Goal: Task Accomplishment & Management: Complete application form

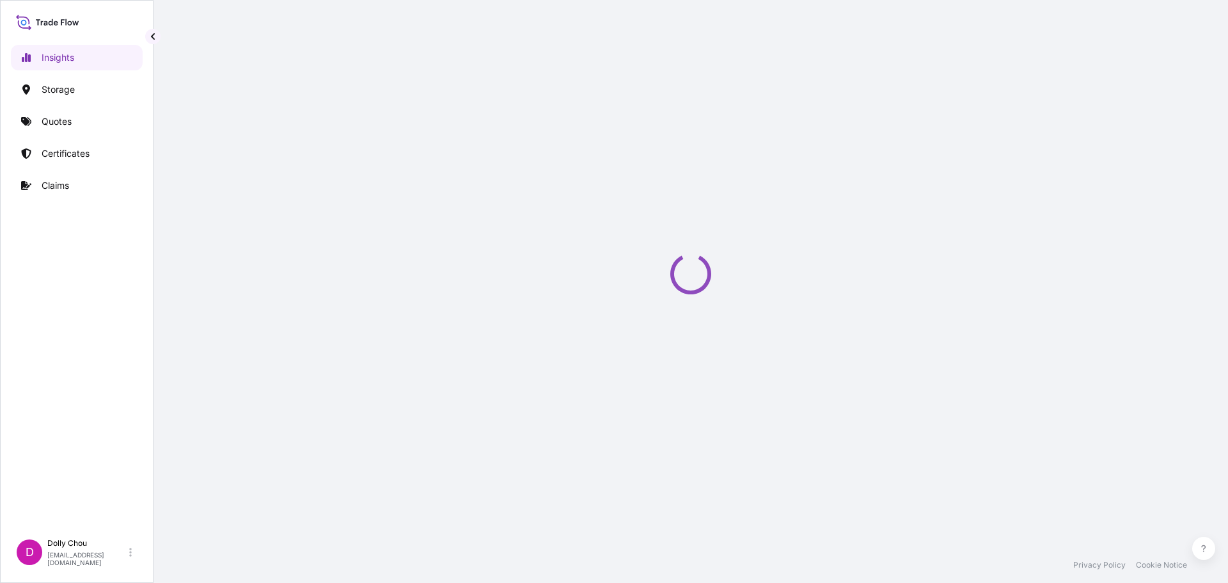
select select "2025"
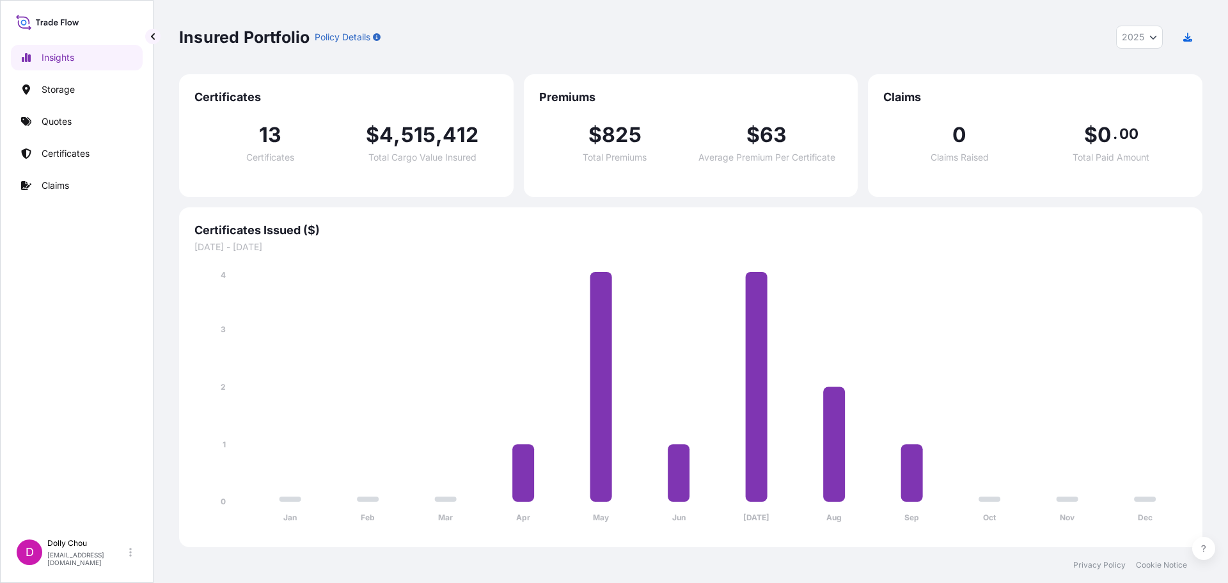
click at [80, 146] on link "Certificates" at bounding box center [77, 154] width 132 height 26
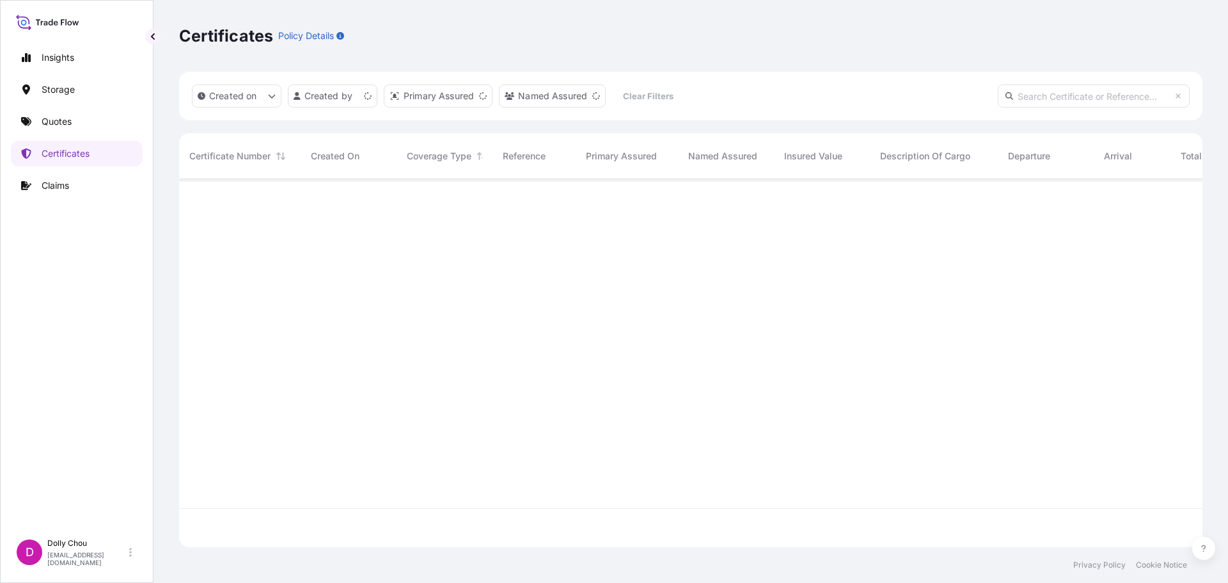
scroll to position [365, 1014]
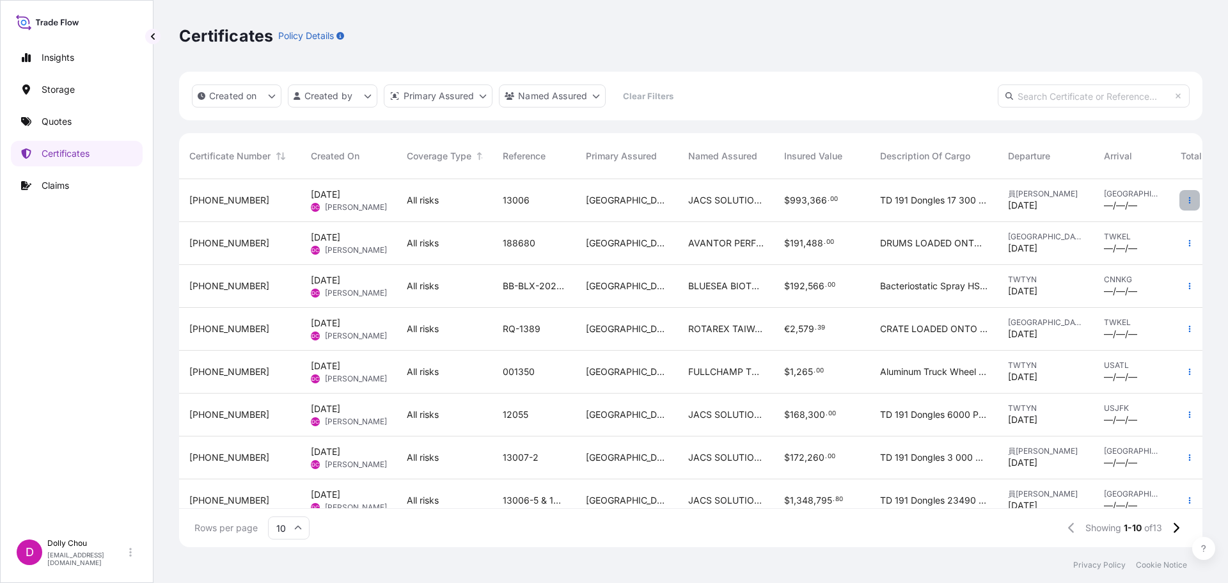
click at [1180, 198] on button "button" at bounding box center [1190, 200] width 20 height 20
click at [1112, 203] on p "Duplicate quote" at bounding box center [1108, 202] width 67 height 13
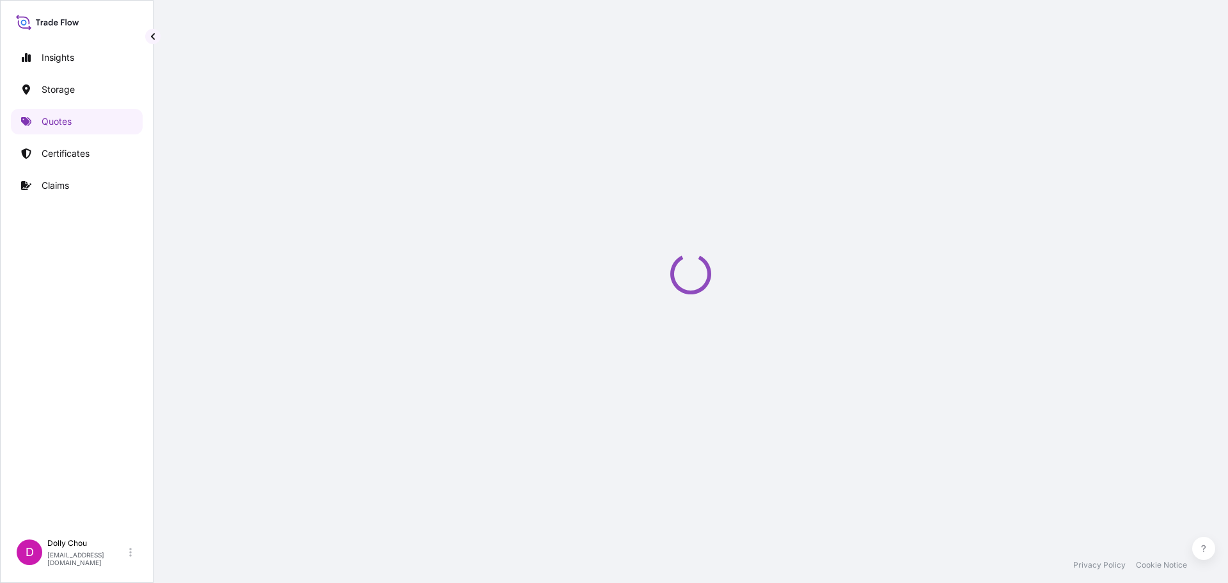
select select "Inland"
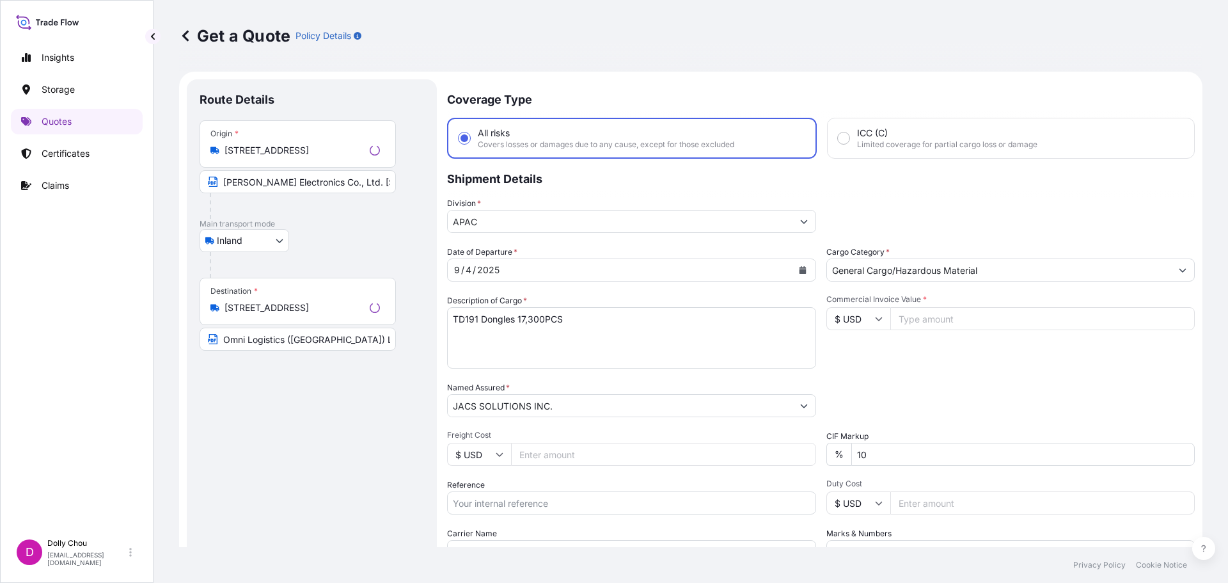
scroll to position [20, 0]
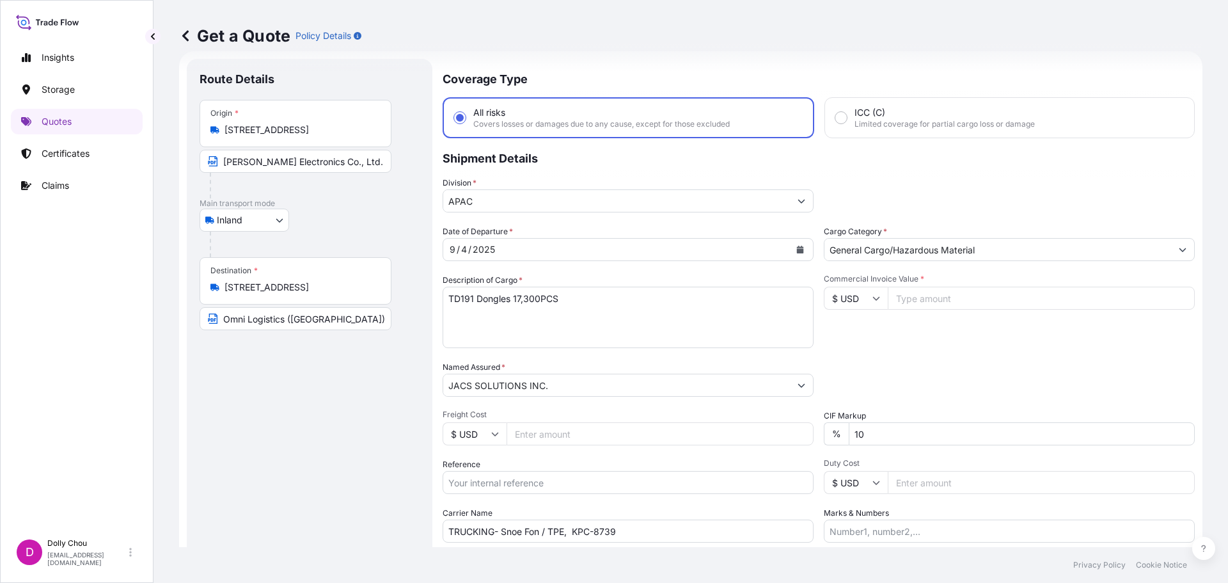
click at [521, 250] on div "[DATE]" at bounding box center [616, 249] width 347 height 23
click at [791, 245] on button "Calendar" at bounding box center [800, 249] width 20 height 20
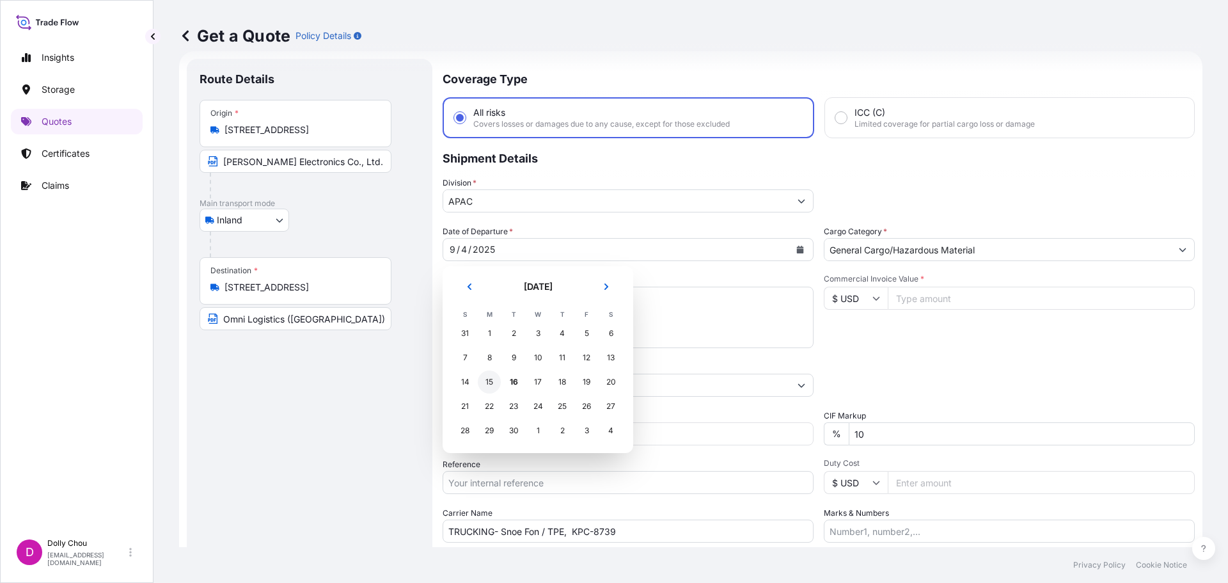
click at [493, 385] on div "15" at bounding box center [489, 381] width 23 height 23
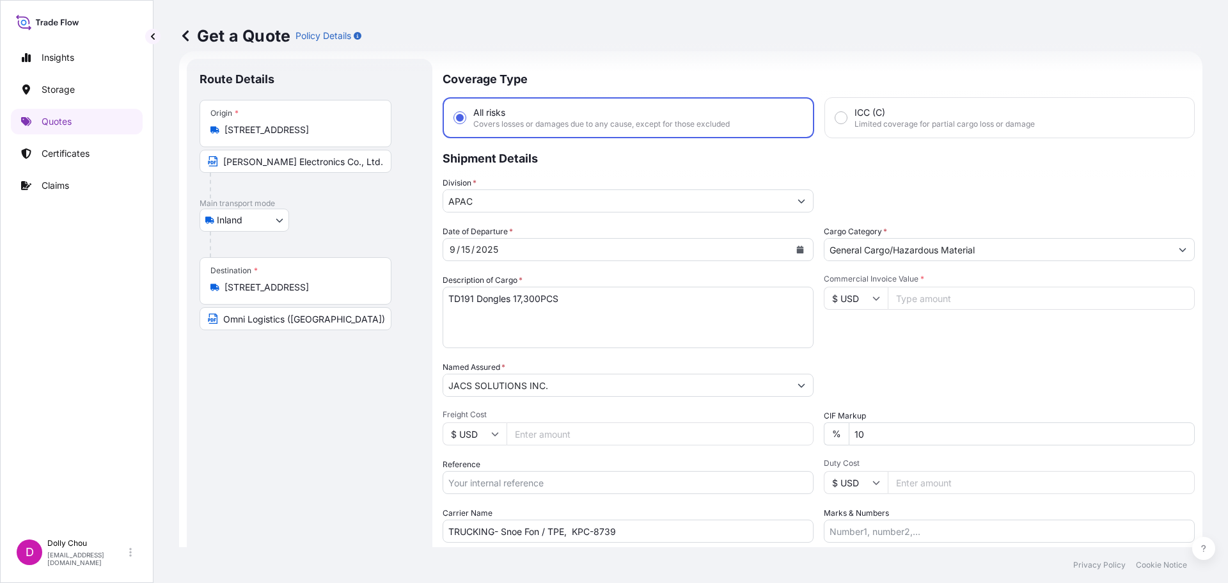
drag, startPoint x: 519, startPoint y: 301, endPoint x: 535, endPoint y: 291, distance: 18.5
click at [519, 301] on textarea "TD191 Dongles 17,300PCS" at bounding box center [628, 317] width 371 height 61
type textarea "TD191 Dongles 3,060PCS"
click at [952, 298] on input "Commercial Invoice Value *" at bounding box center [1041, 298] width 307 height 23
type input "159732"
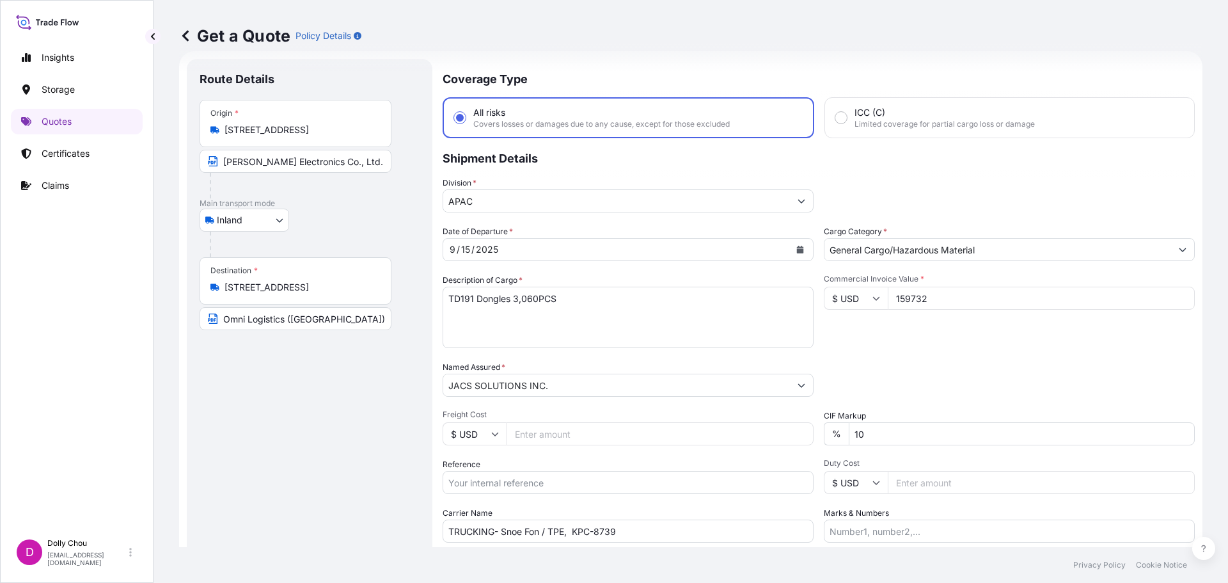
click at [886, 348] on div "Date of Departure * [DATE] Cargo Category * General Cargo/Hazardous Material De…" at bounding box center [819, 383] width 752 height 317
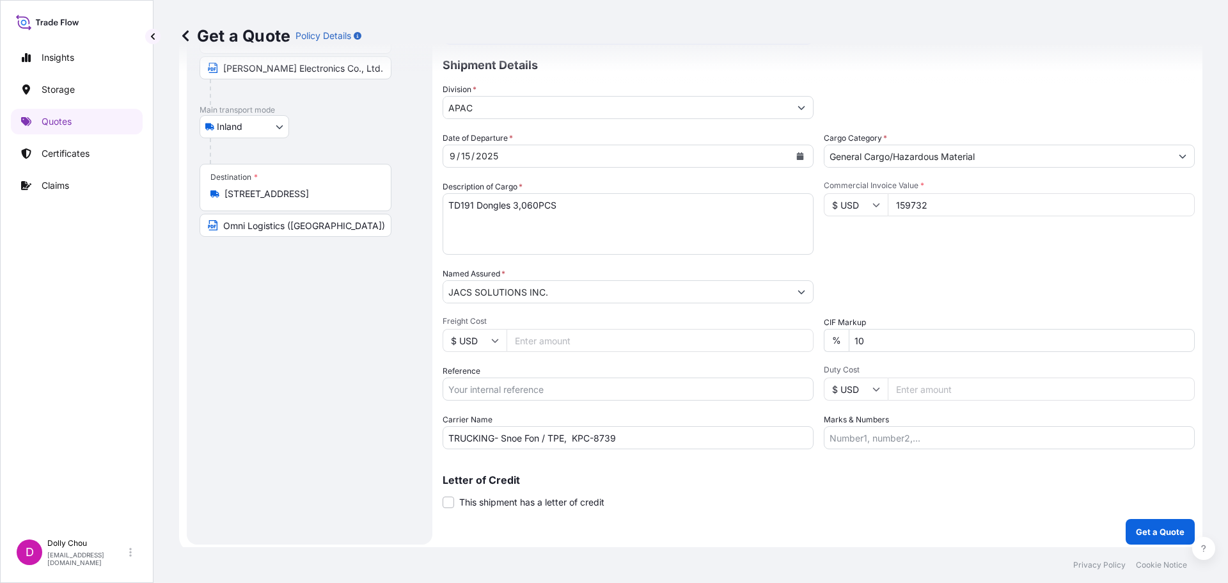
scroll to position [119, 0]
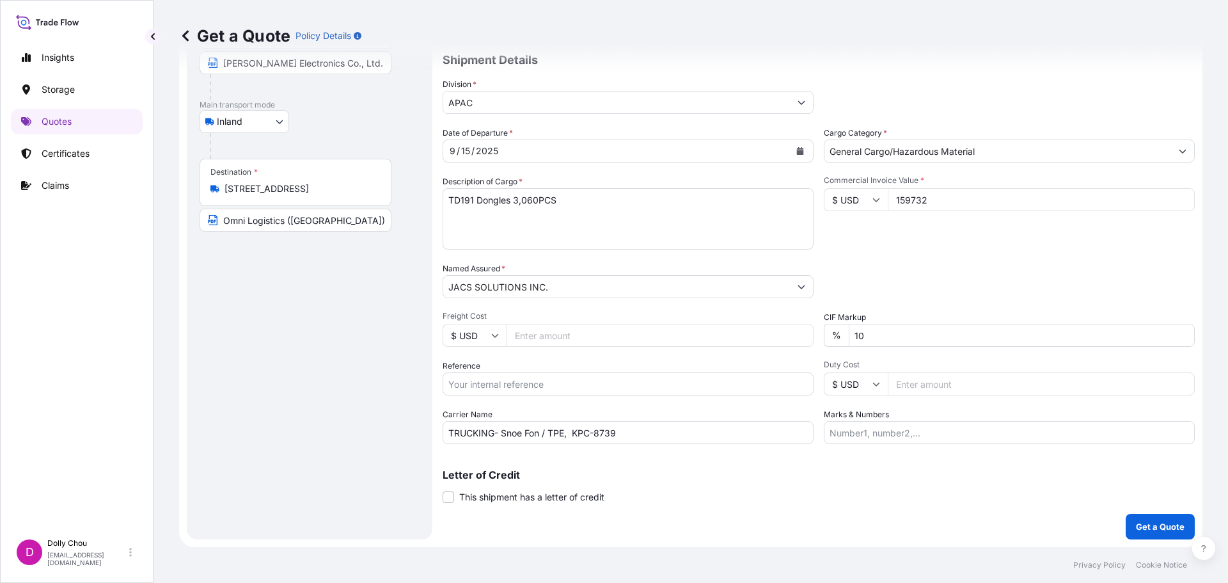
click at [597, 439] on input "TRUCKING- Snoe Fon / TPE, KPC-8739" at bounding box center [628, 432] width 371 height 23
drag, startPoint x: 576, startPoint y: 432, endPoint x: 617, endPoint y: 432, distance: 40.9
click at [617, 432] on input "TRUCKING- Snoe Fon / TPE, KPC-8739" at bounding box center [628, 432] width 371 height 23
paste input "923-Q8"
type input "TRUCKING- Snoe Fon / TPE, 923-Q8"
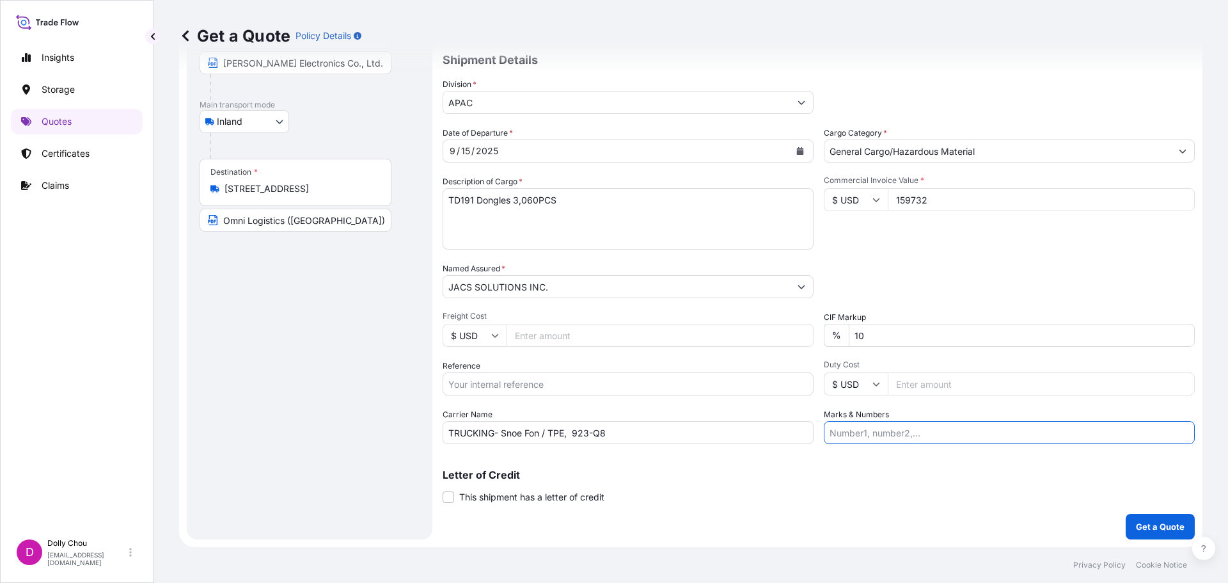
click at [873, 436] on input "Marks & Numbers" at bounding box center [1009, 432] width 371 height 23
click at [516, 393] on input "Reference" at bounding box center [628, 383] width 371 height 23
click at [496, 381] on input "Reference" at bounding box center [628, 383] width 371 height 23
type input "13006-8"
click at [285, 400] on div "Route Details Place of loading Road / [GEOGRAPHIC_DATA] / Inland Origin * [STRE…" at bounding box center [310, 249] width 220 height 553
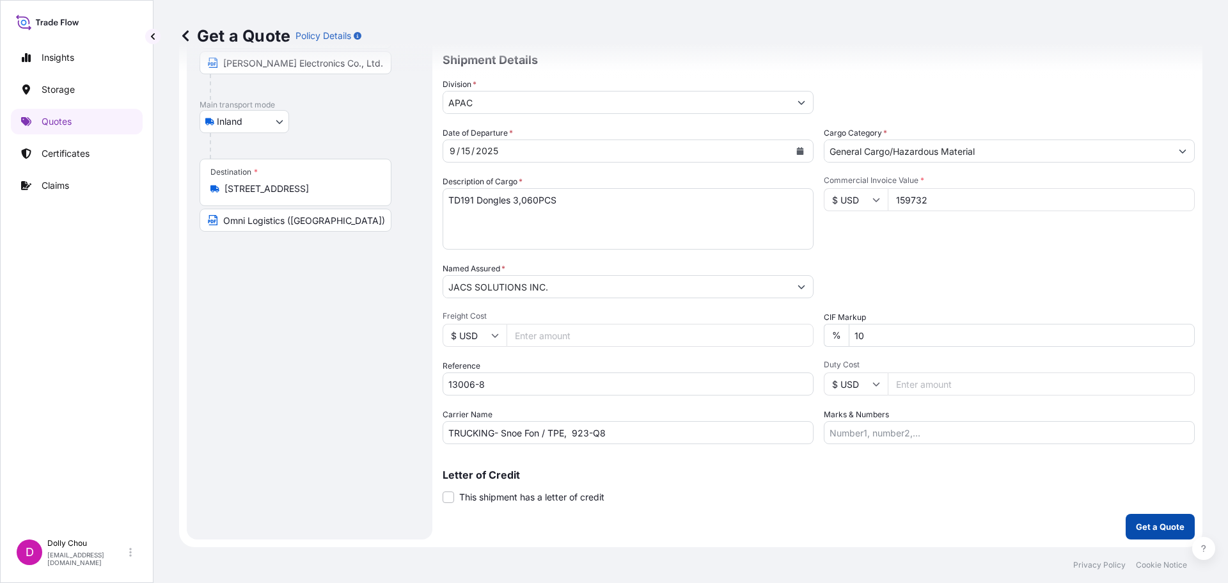
click at [1156, 518] on button "Get a Quote" at bounding box center [1160, 527] width 69 height 26
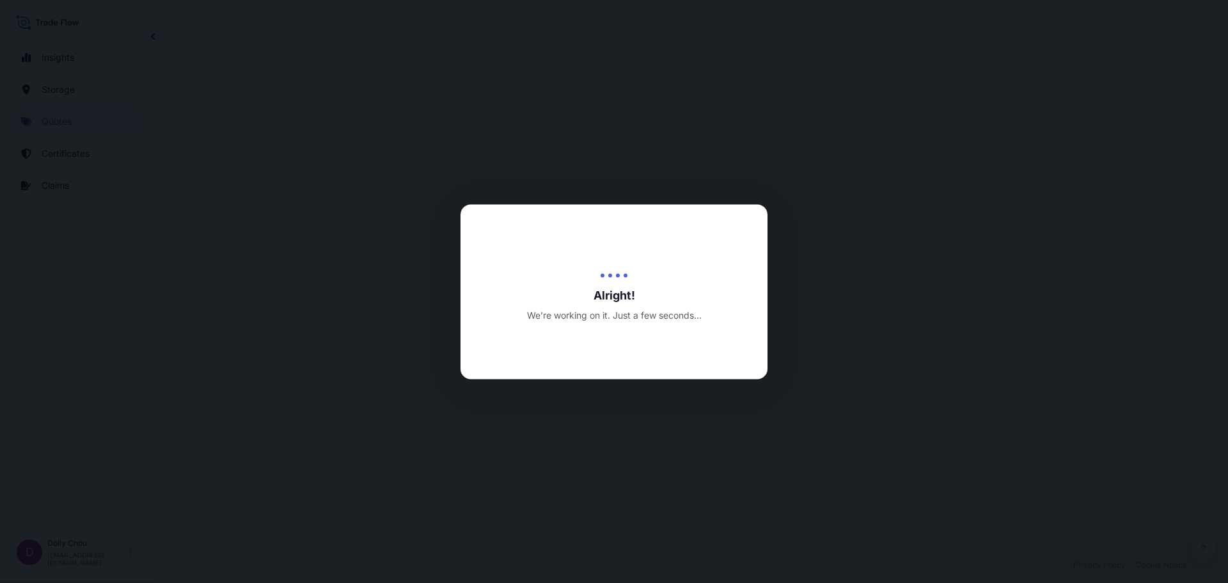
select select "Inland"
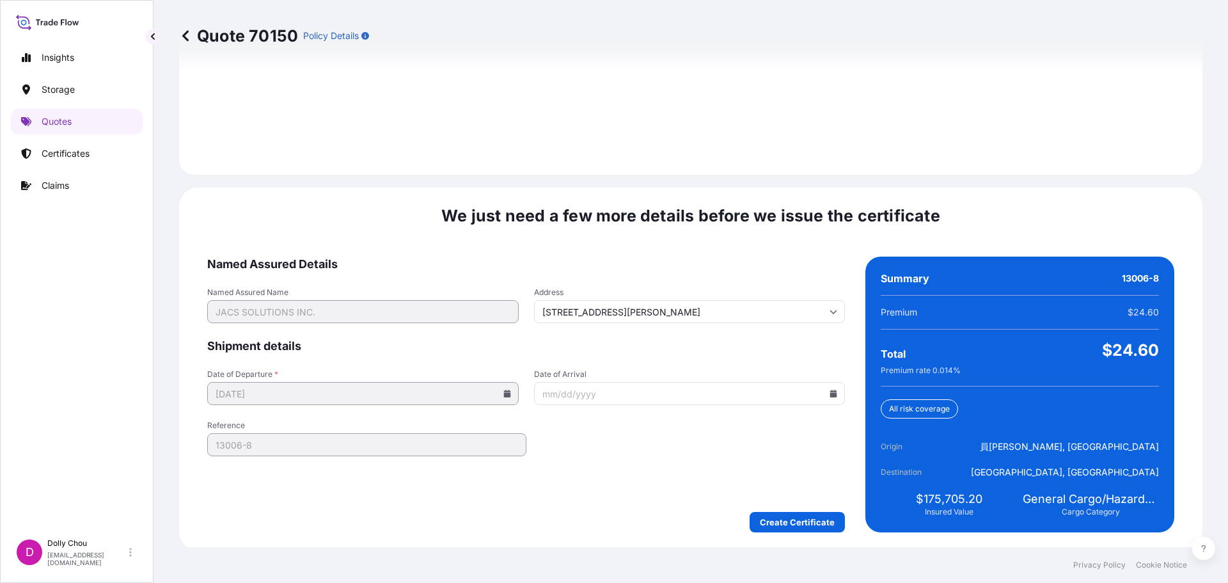
scroll to position [1829, 0]
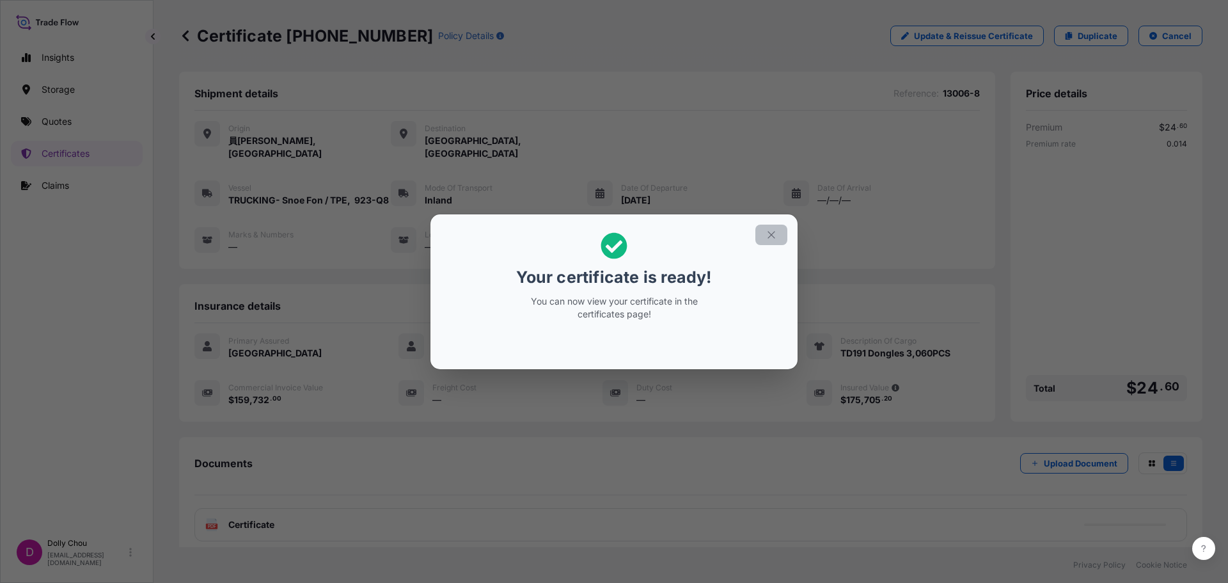
click at [776, 231] on icon "button" at bounding box center [772, 235] width 12 height 12
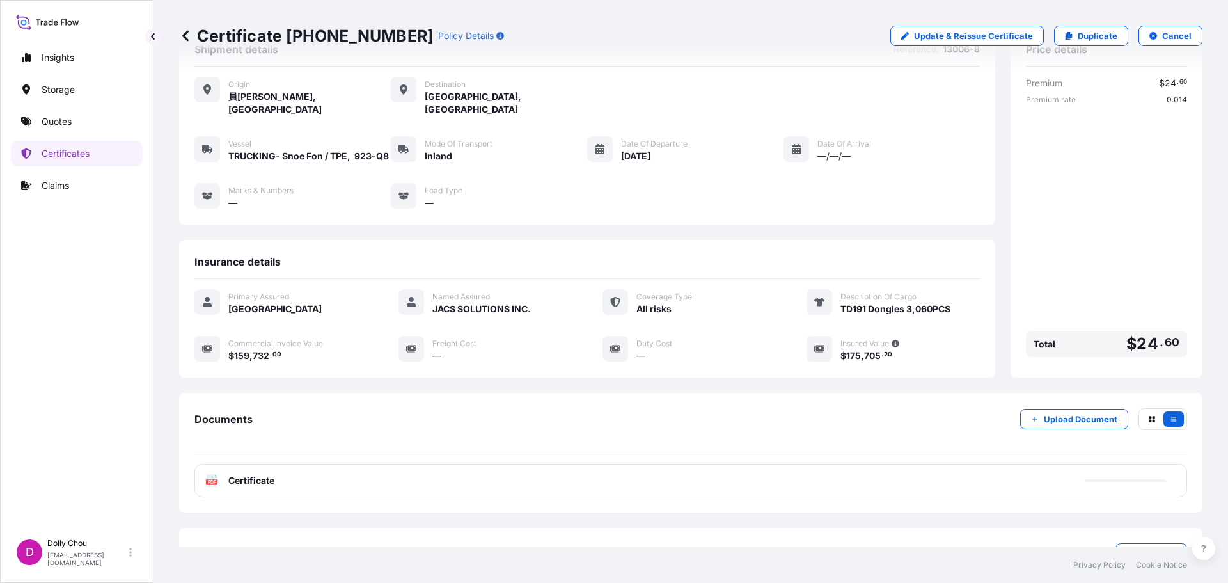
scroll to position [90, 0]
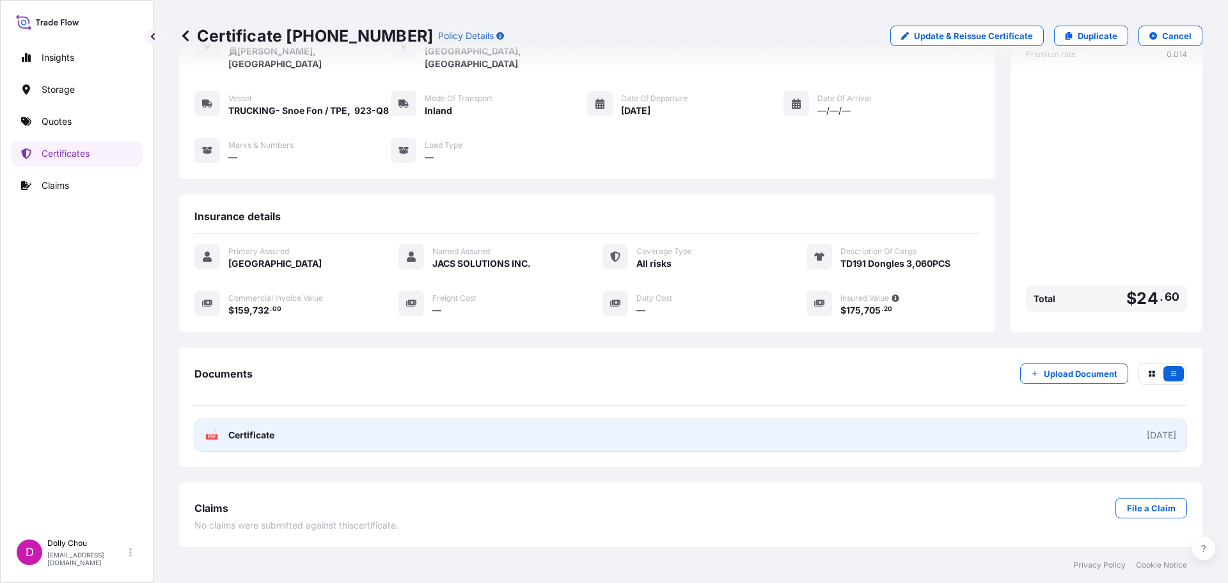
click at [1147, 432] on div "[DATE]" at bounding box center [1161, 435] width 29 height 13
